Goal: Task Accomplishment & Management: Manage account settings

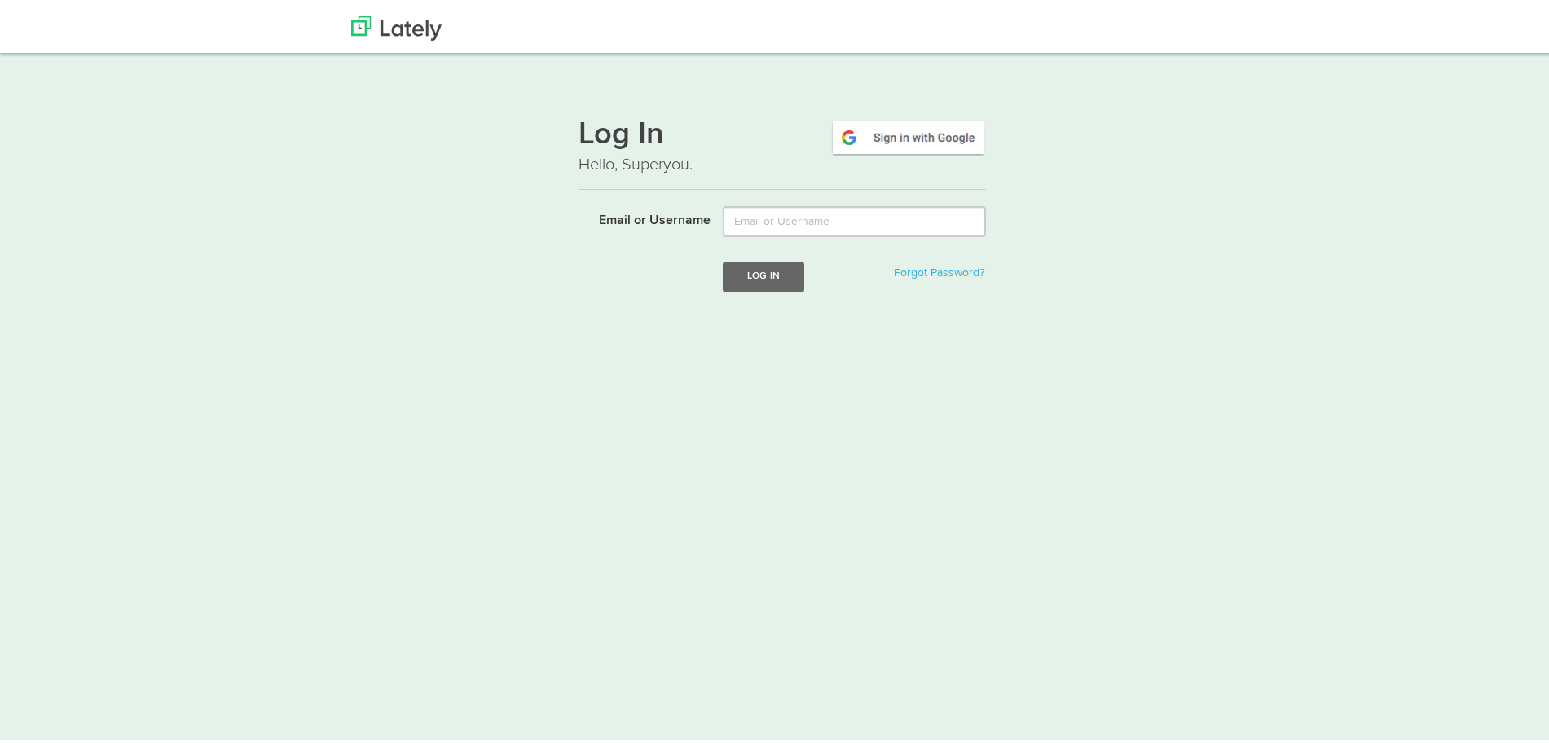
click at [742, 201] on div "Log In Hello, Superyou. Email or Username Log In Forgot Password?" at bounding box center [781, 206] width 407 height 215
click at [744, 208] on input "Email or Username" at bounding box center [854, 217] width 263 height 31
type input "[EMAIL_ADDRESS][DOMAIN_NAME]"
click at [723, 257] on button "Log In" at bounding box center [763, 272] width 81 height 30
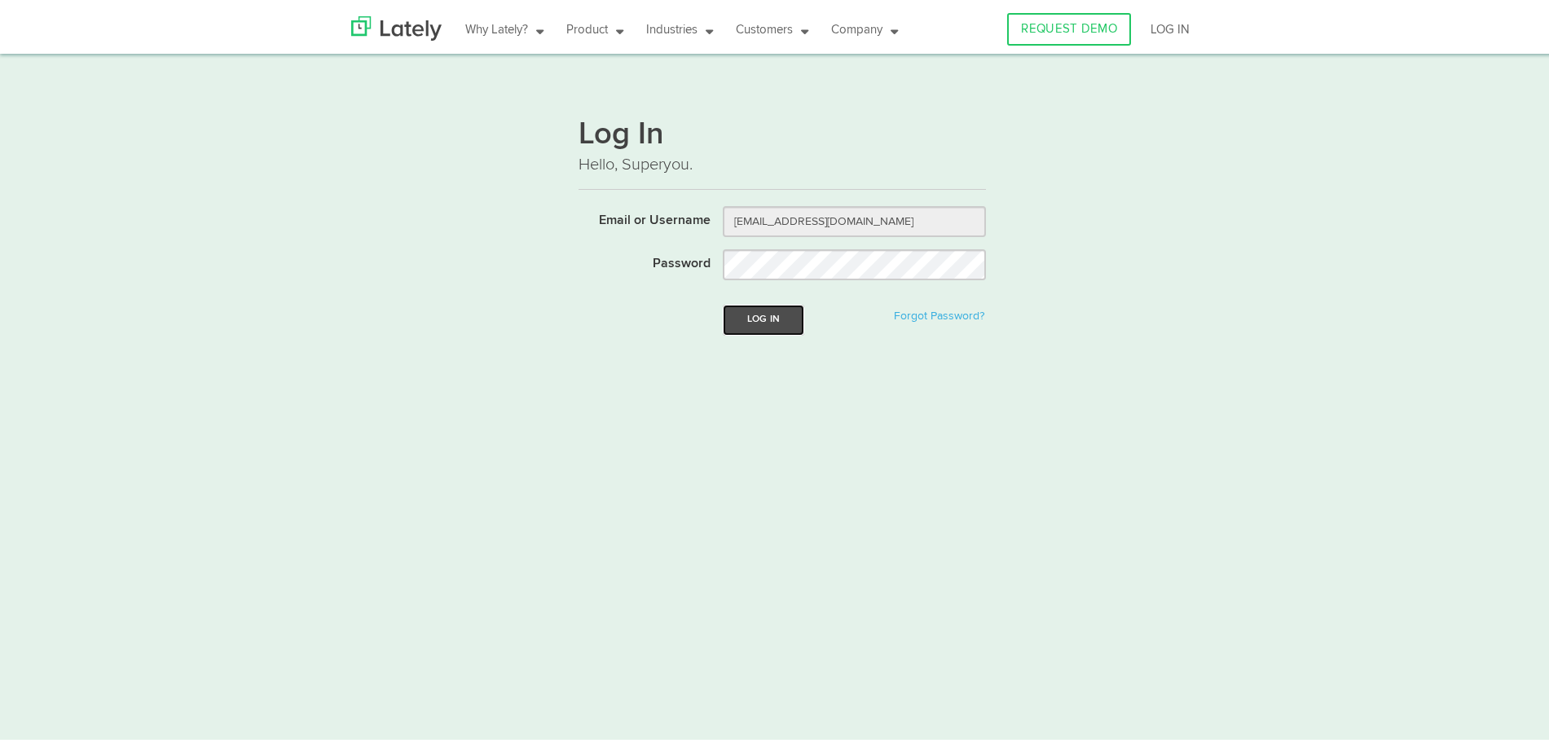
click at [754, 308] on button "Log In" at bounding box center [763, 316] width 81 height 30
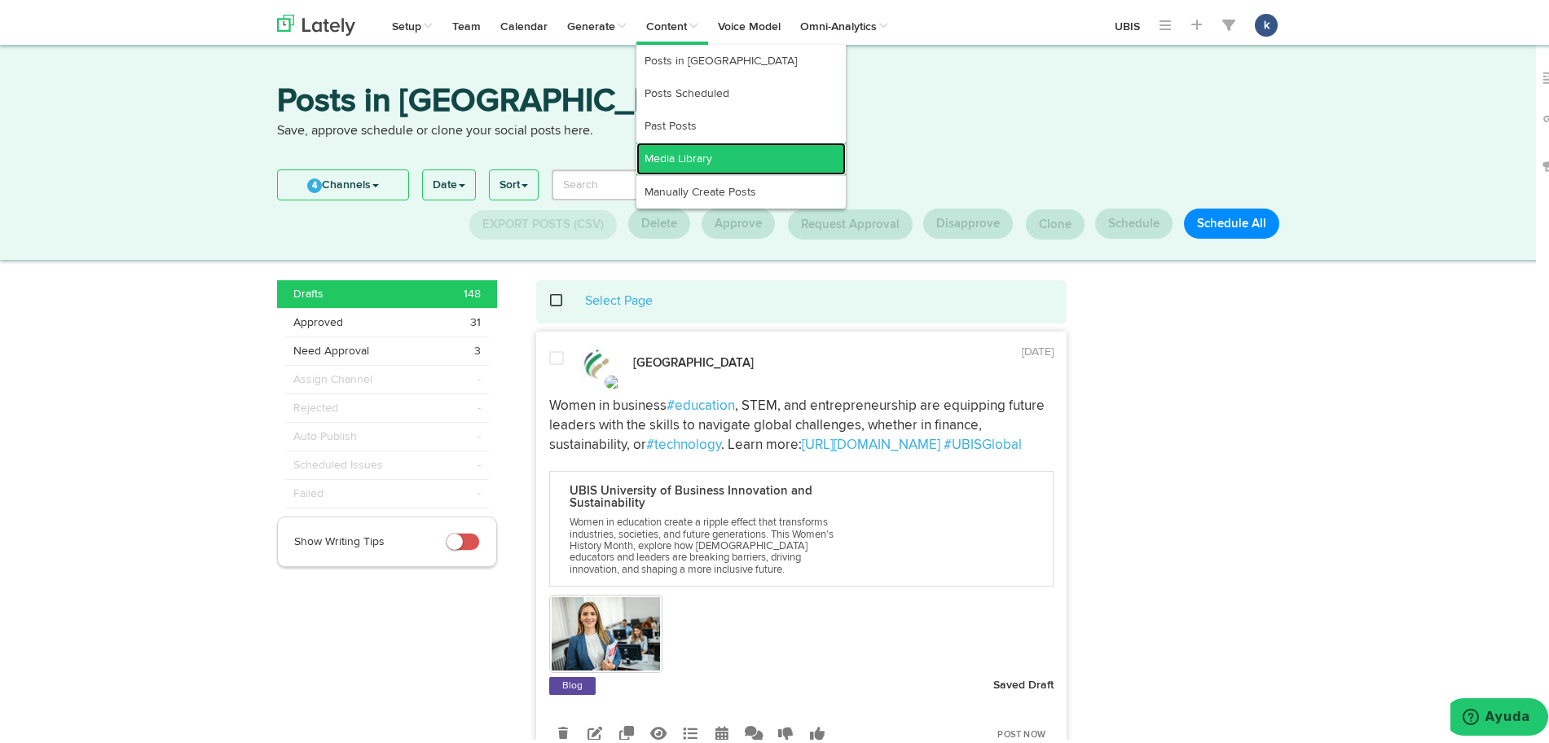
click at [713, 161] on link "Media Library" at bounding box center [740, 155] width 209 height 33
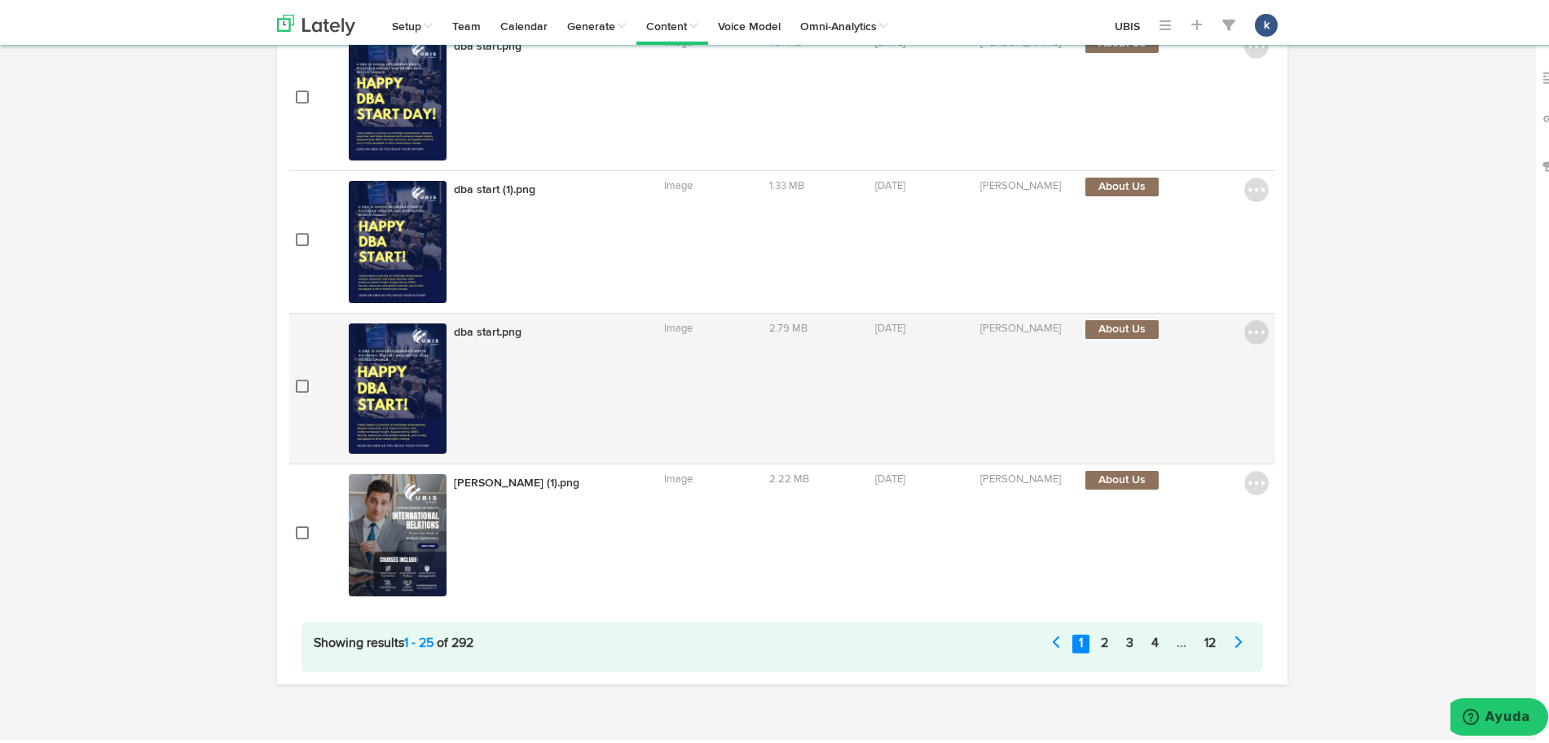
scroll to position [3180, 0]
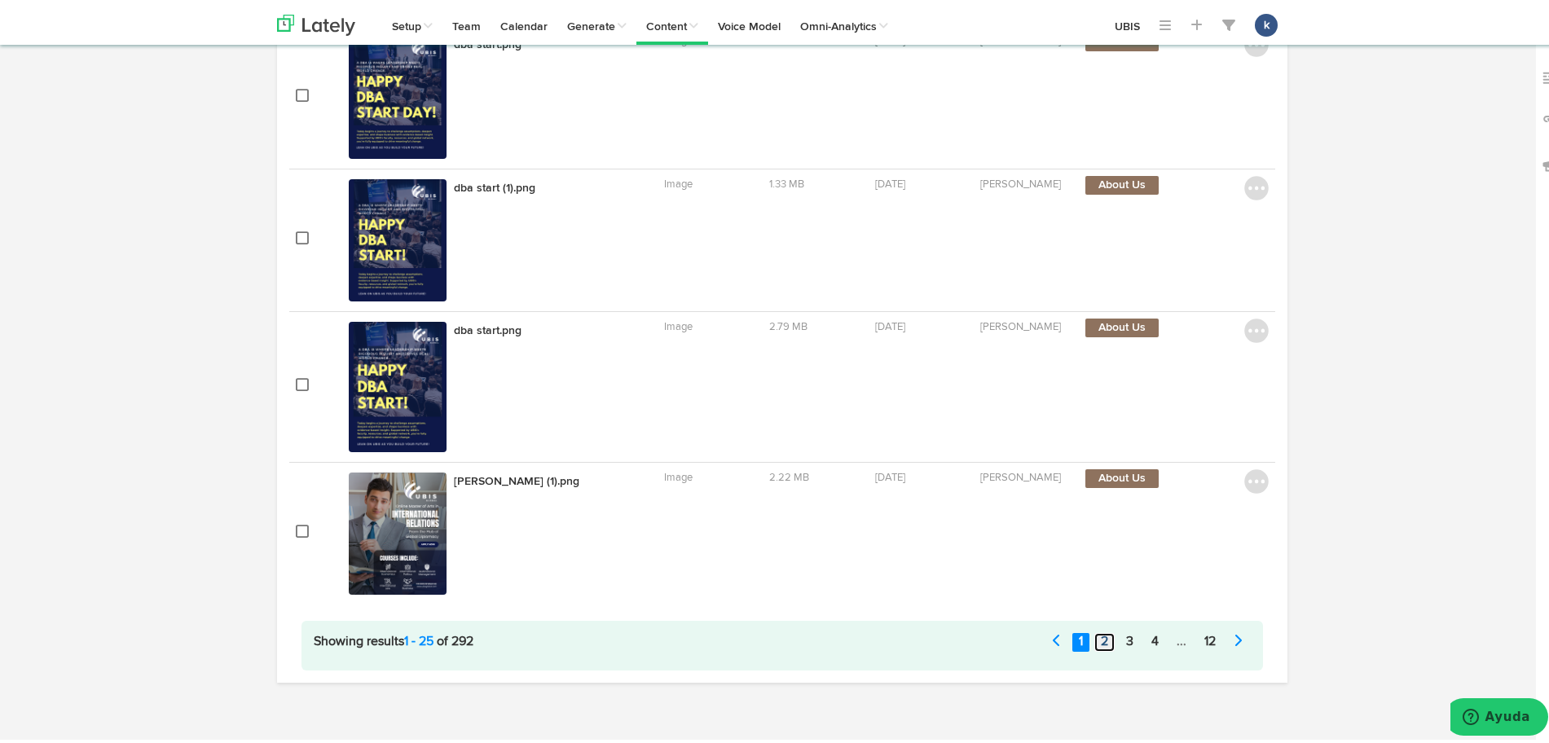
click at [1102, 644] on link "2" at bounding box center [1104, 638] width 20 height 19
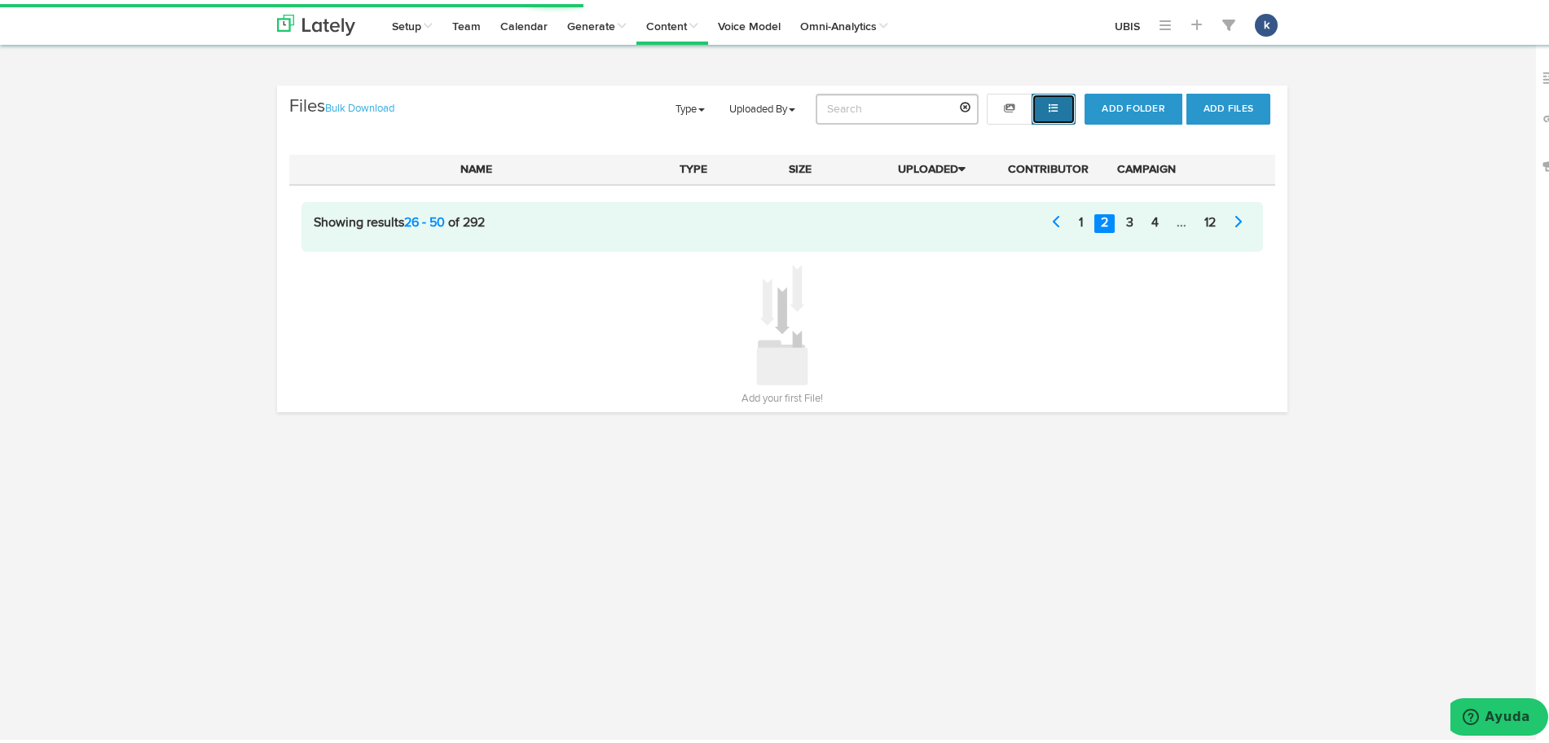
click at [1036, 108] on button "button" at bounding box center [1053, 105] width 44 height 31
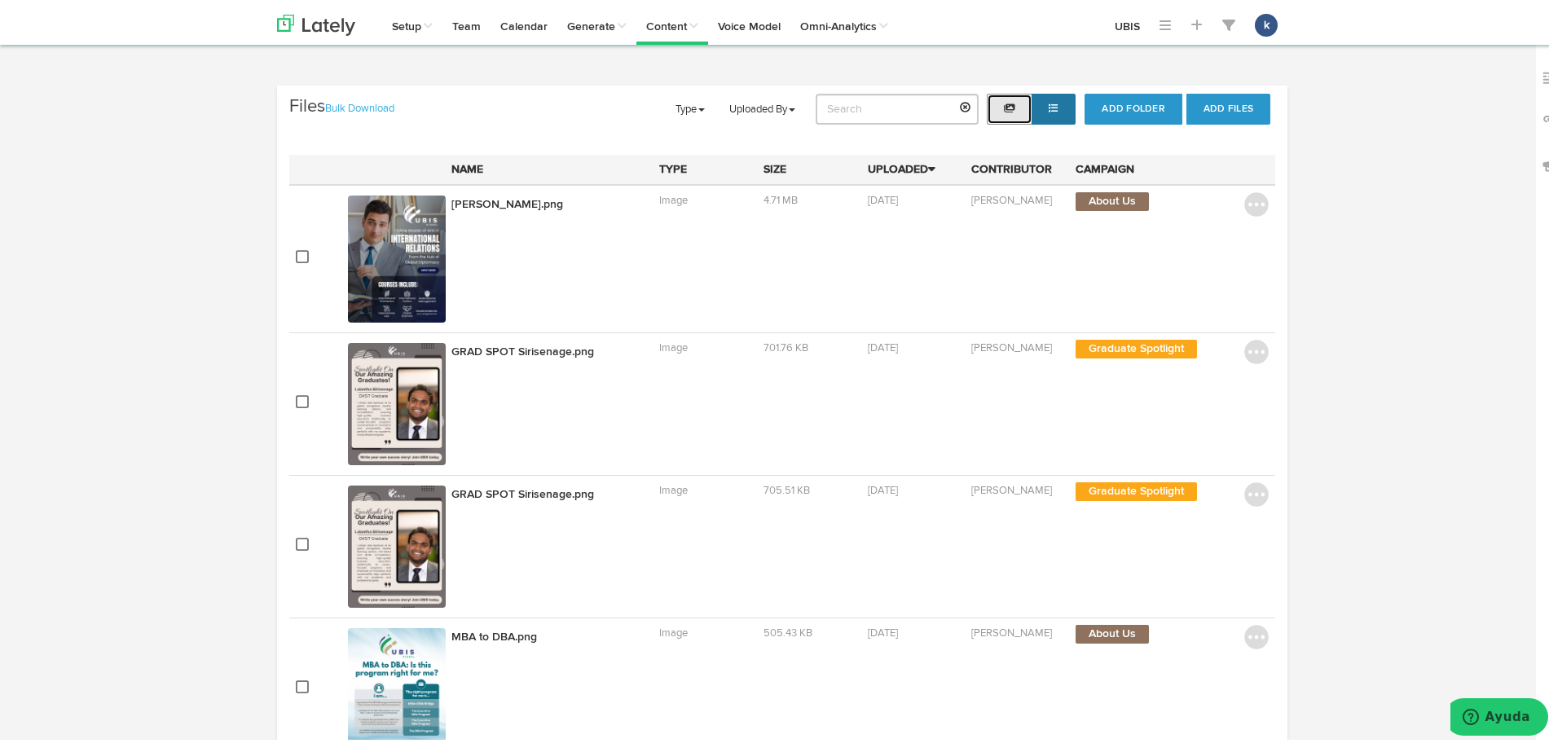
drag, startPoint x: 1005, startPoint y: 99, endPoint x: 1035, endPoint y: 99, distance: 30.1
click at [1005, 99] on icon "button" at bounding box center [1009, 104] width 11 height 10
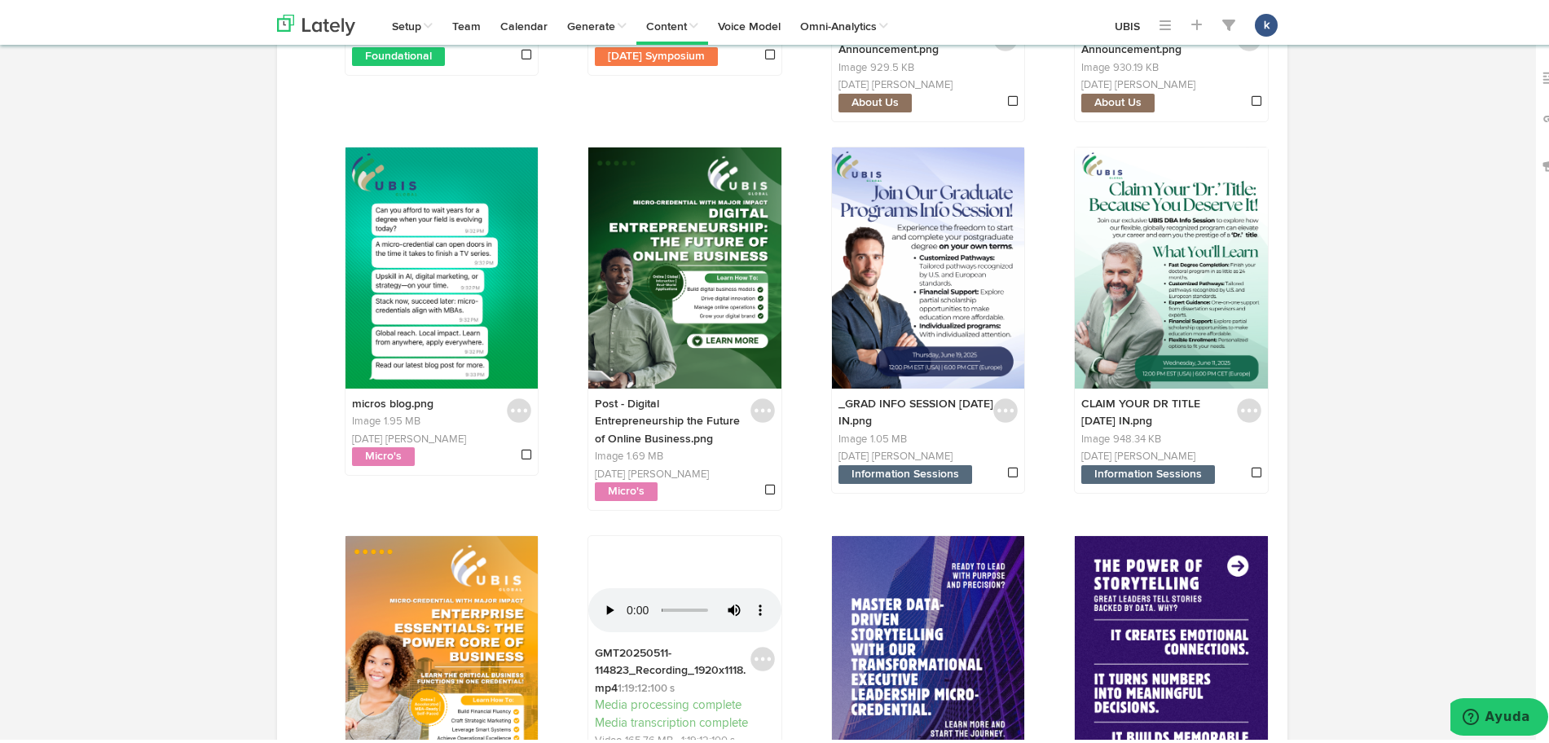
scroll to position [1537, 0]
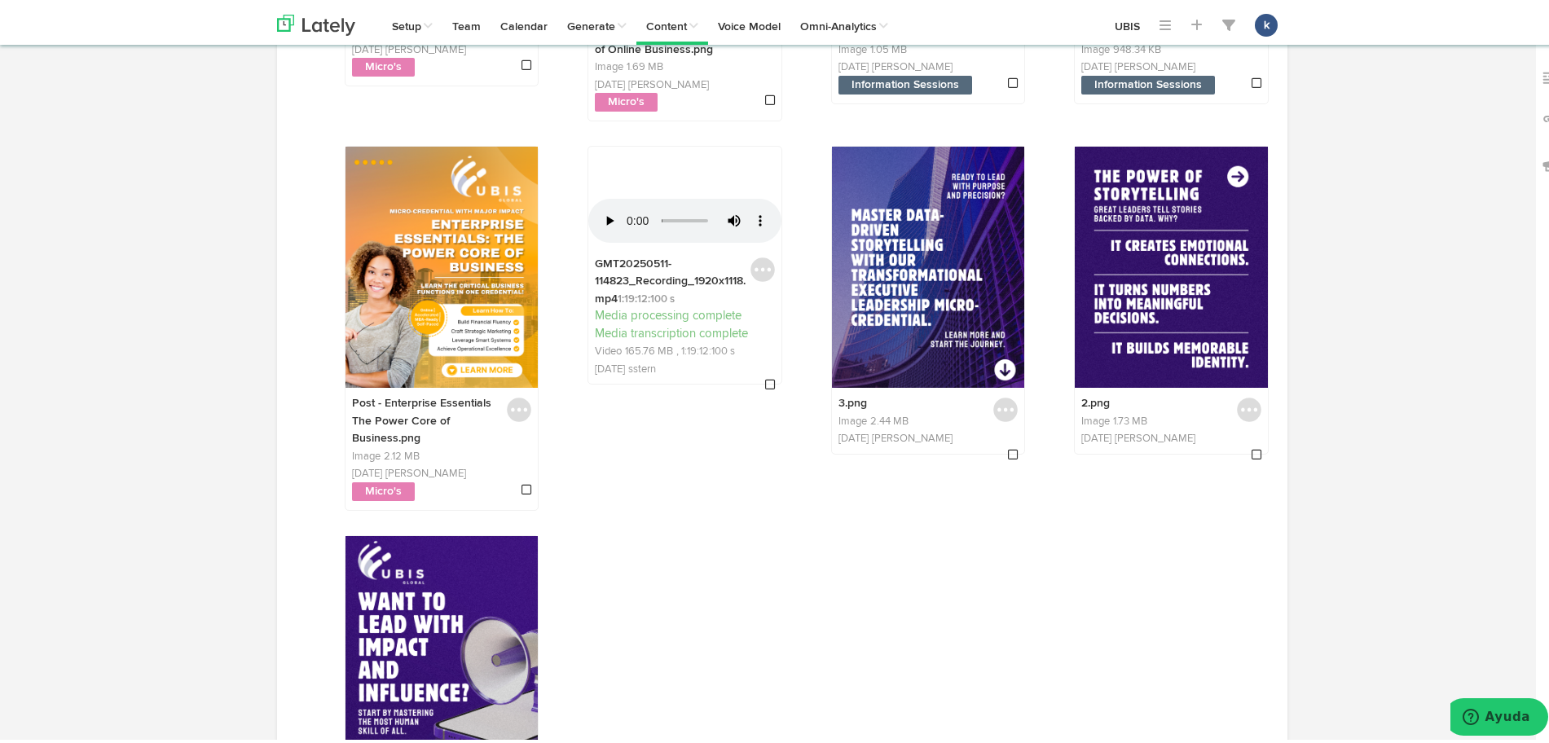
scroll to position [2280, 0]
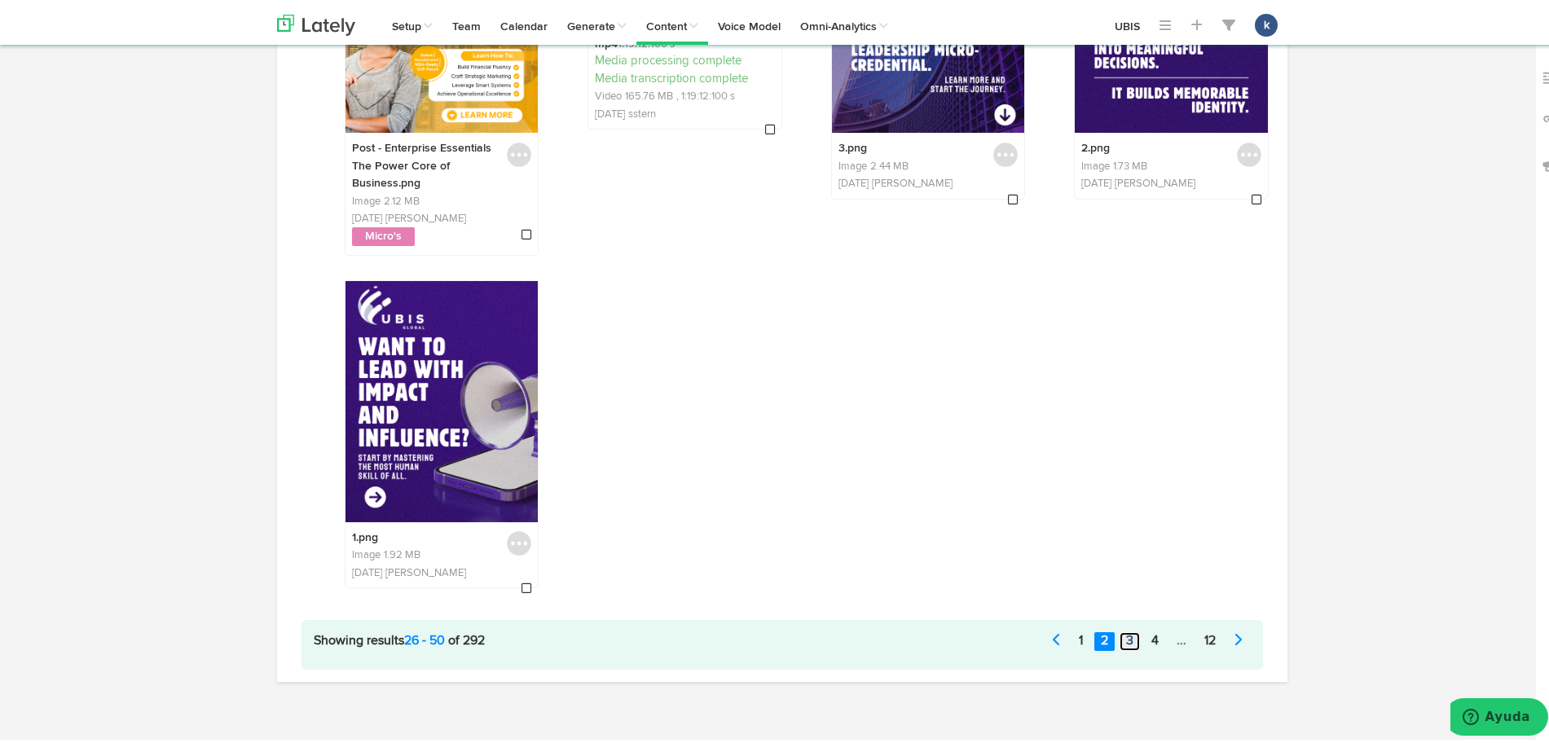
click at [1119, 638] on link "3" at bounding box center [1129, 637] width 20 height 19
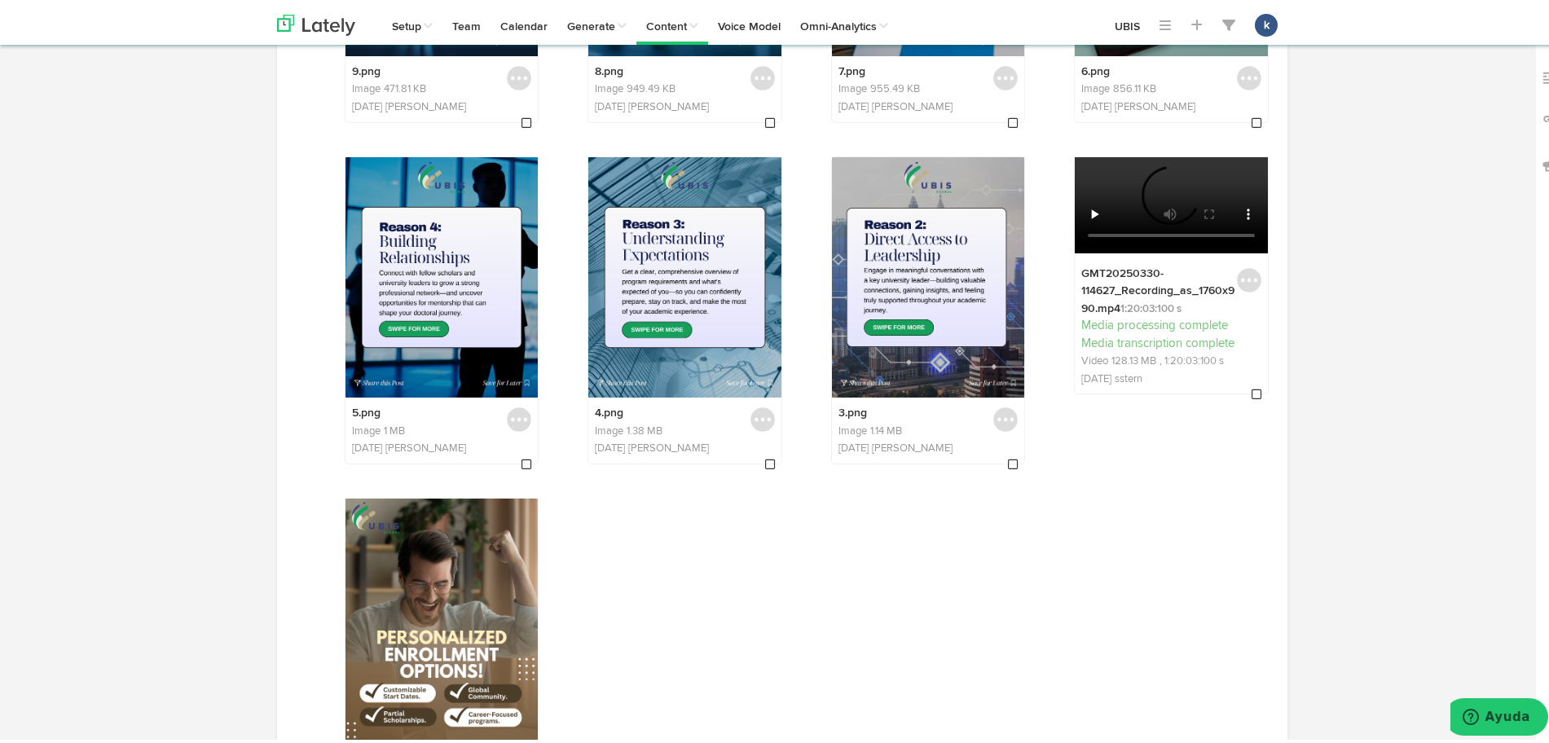
scroll to position [2166, 0]
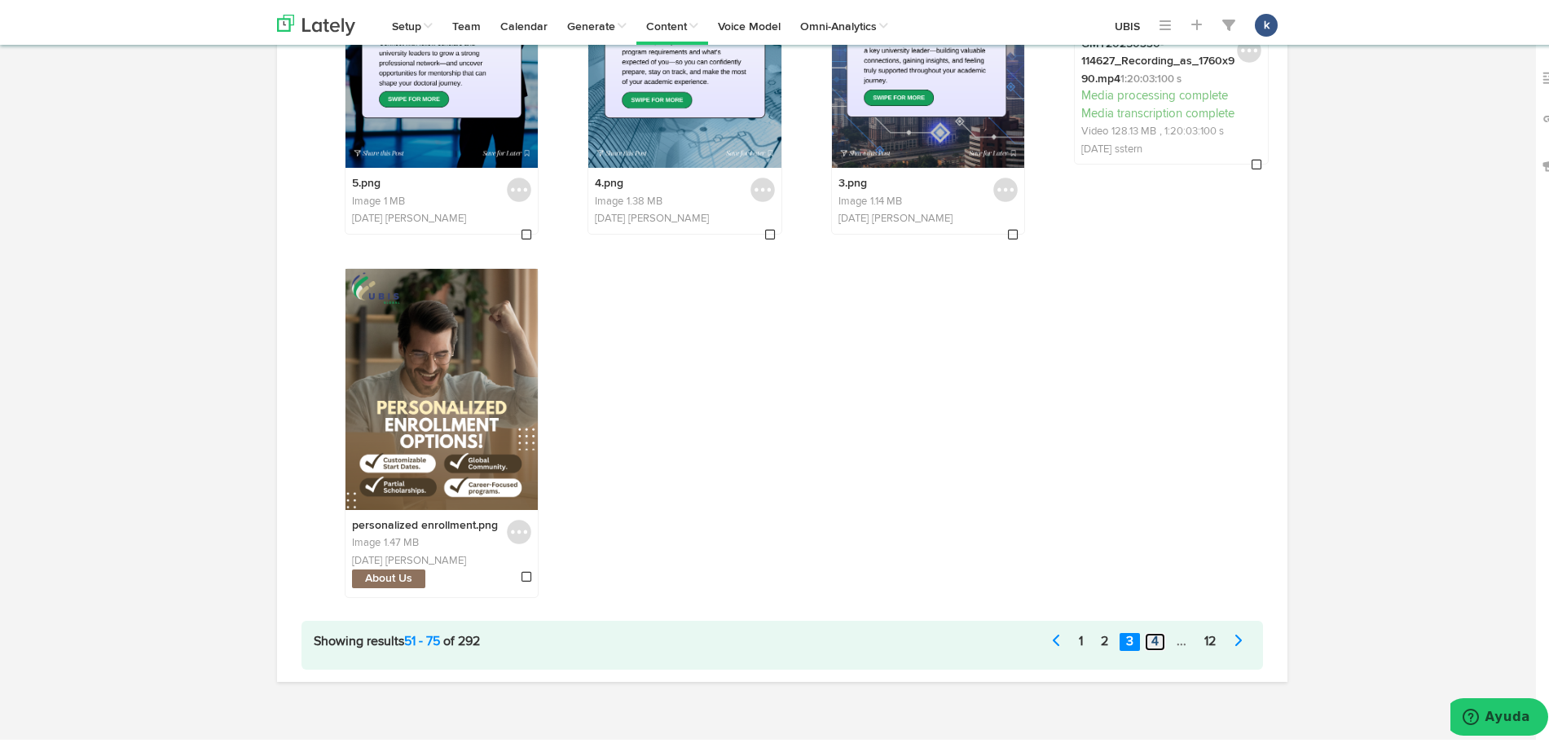
click at [1150, 643] on link "4" at bounding box center [1155, 638] width 20 height 19
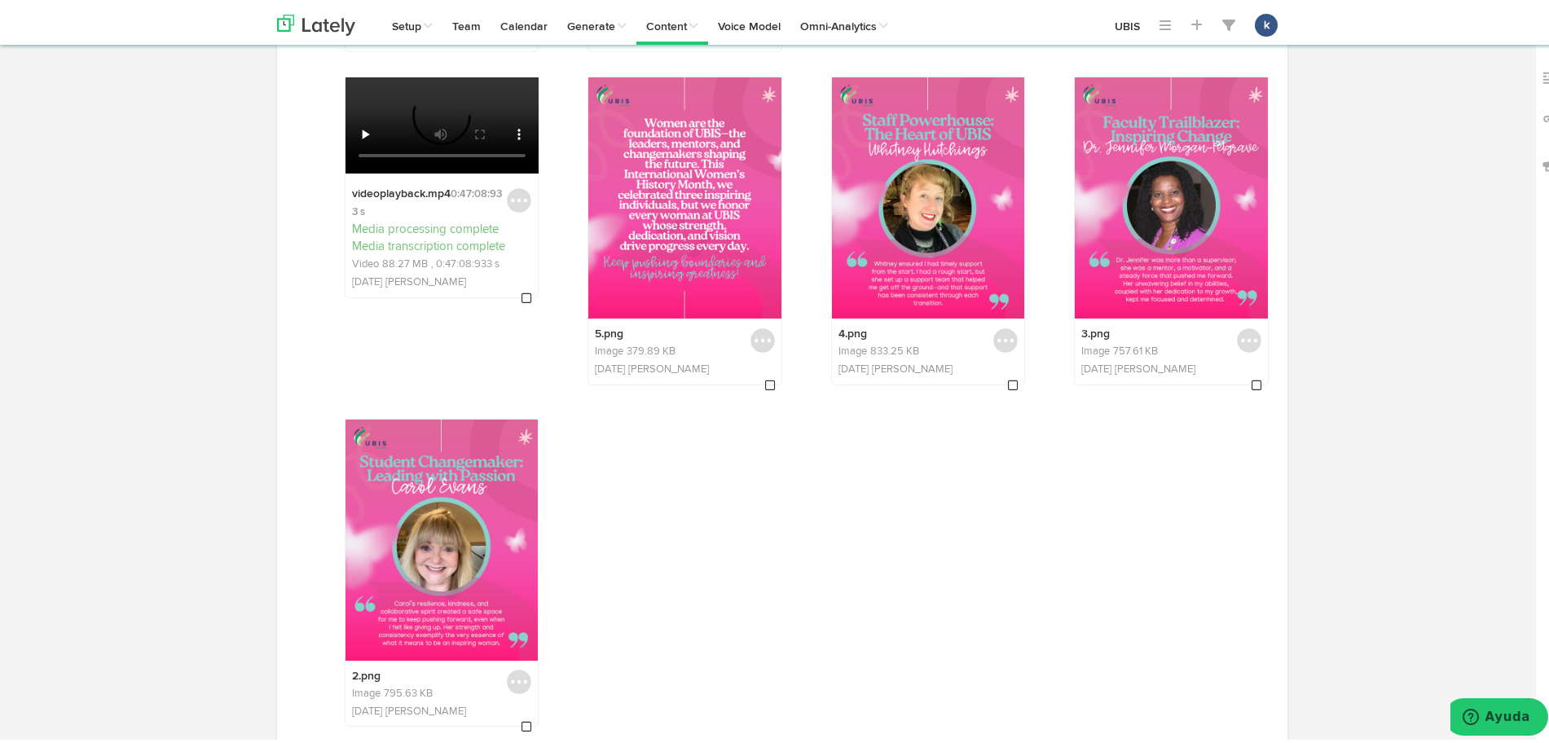
scroll to position [2085, 0]
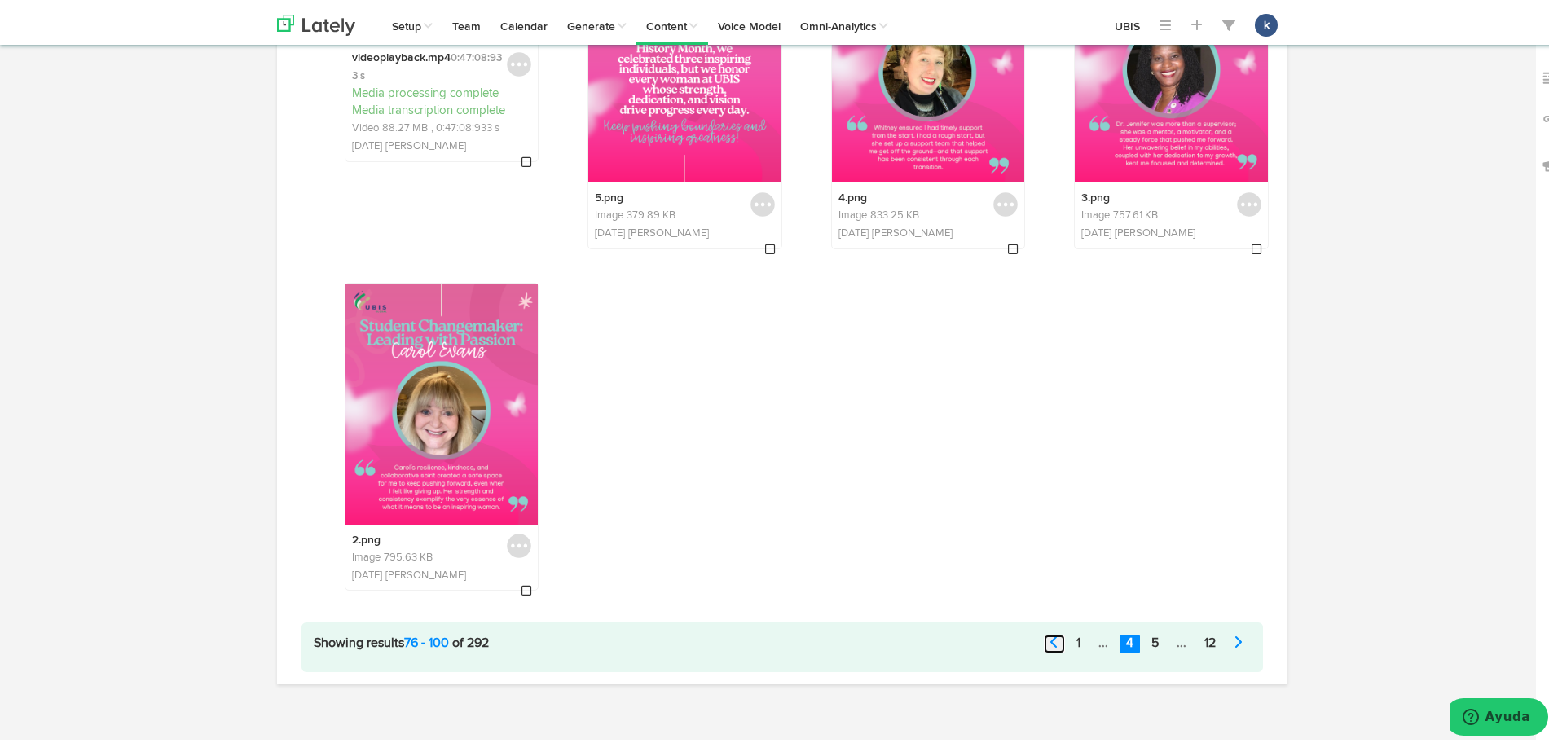
click at [1050, 640] on icon at bounding box center [1054, 637] width 8 height 13
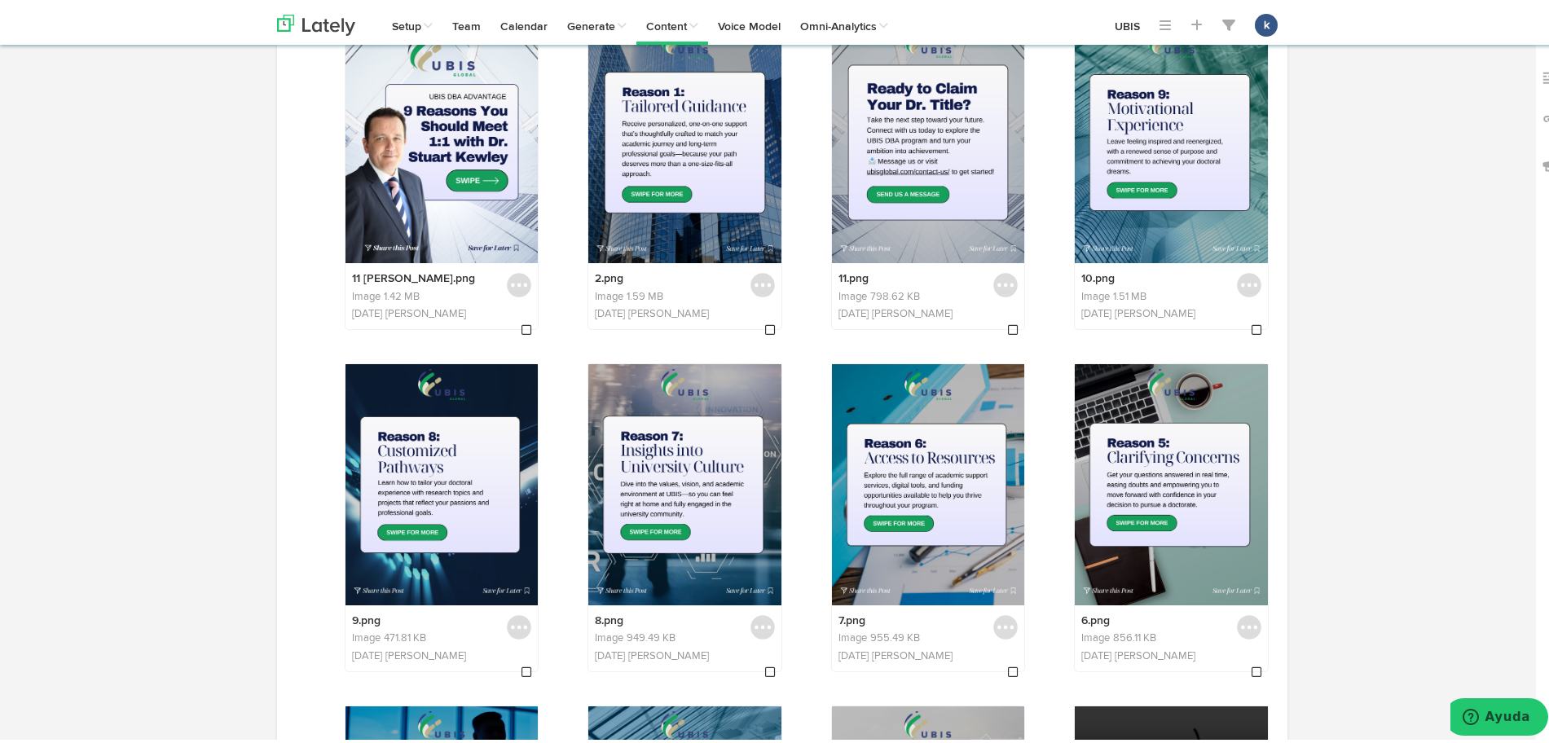
scroll to position [2139, 0]
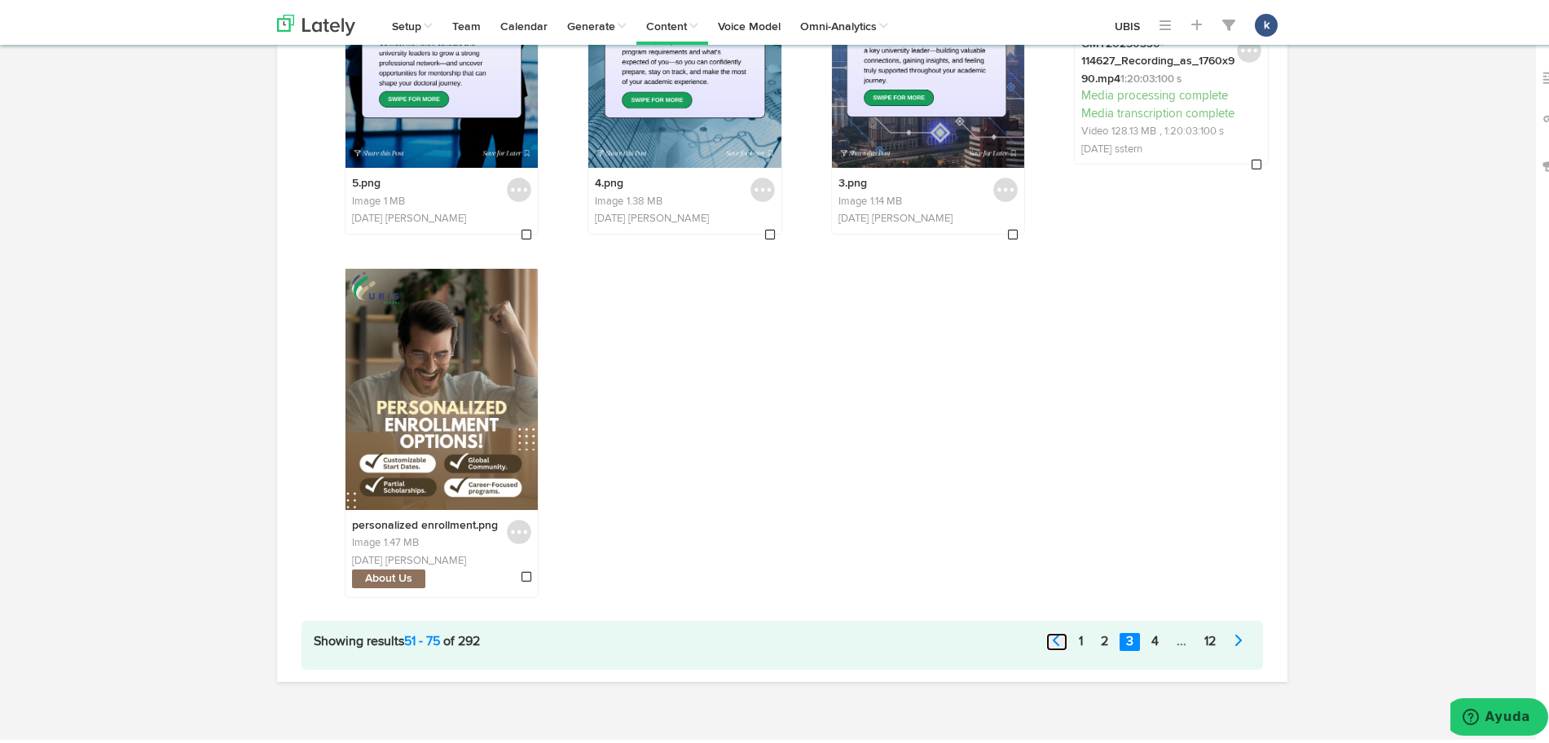
click at [1046, 648] on link at bounding box center [1056, 638] width 21 height 19
